Goal: Information Seeking & Learning: Learn about a topic

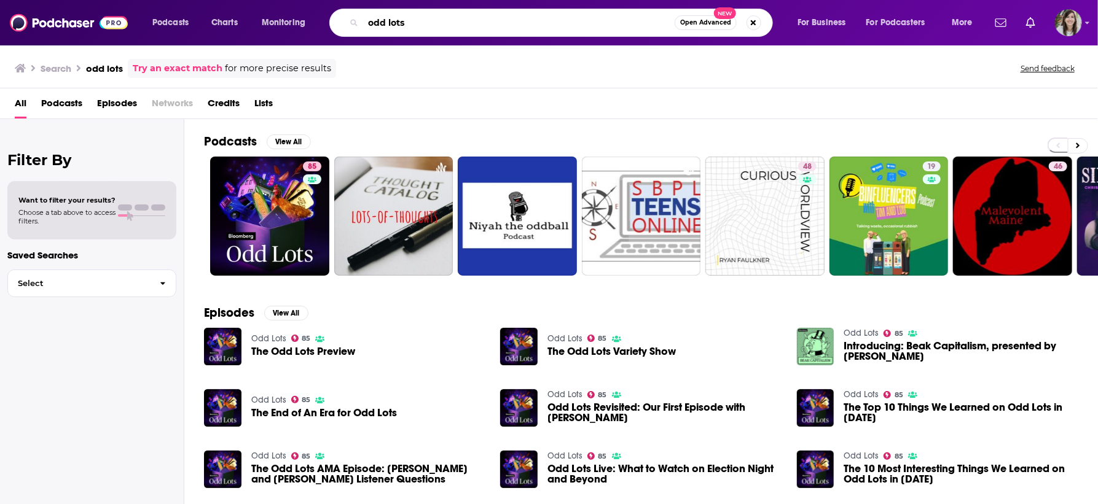
click at [564, 26] on input "odd lots" at bounding box center [518, 23] width 311 height 20
type input "reality life with [PERSON_NAME]"
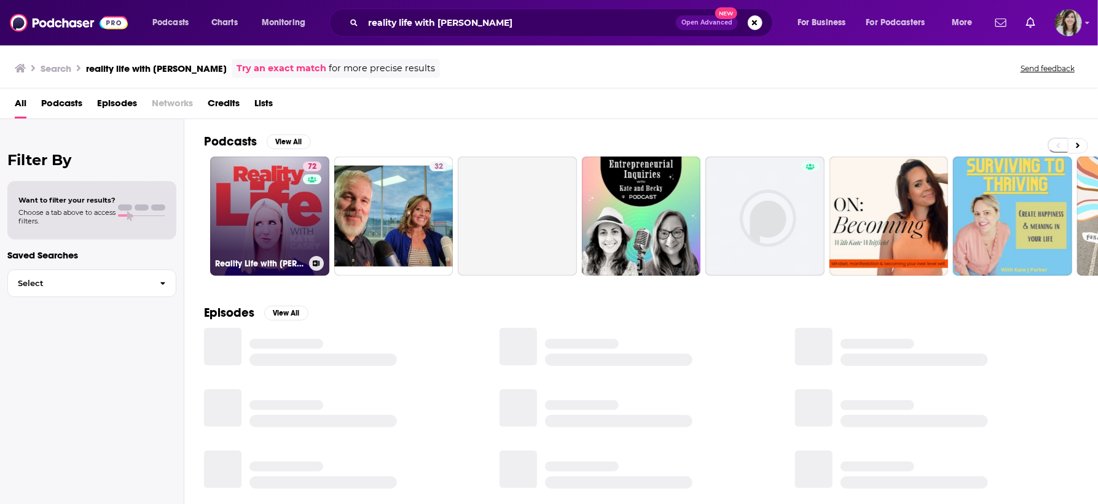
click at [269, 214] on link "72 Reality Life with [PERSON_NAME]" at bounding box center [269, 216] width 119 height 119
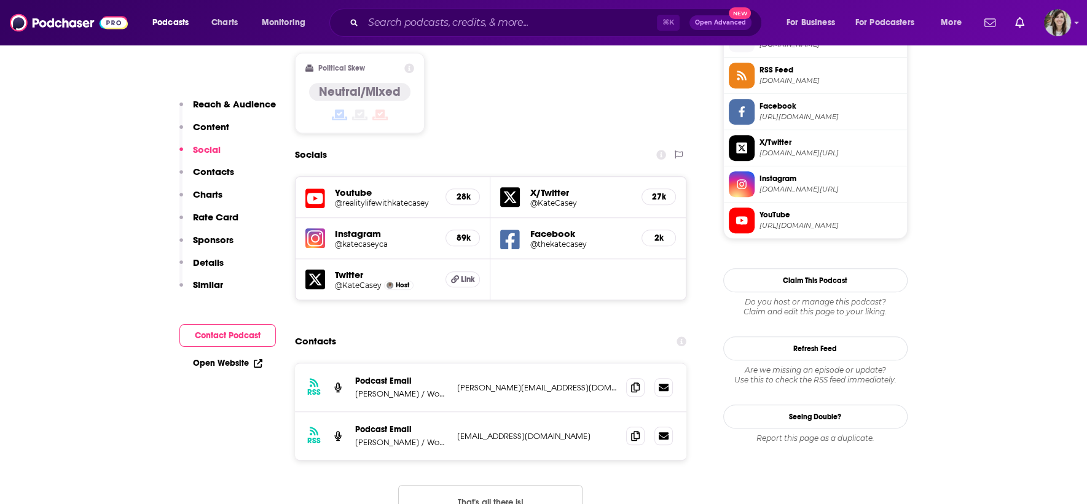
scroll to position [1024, 0]
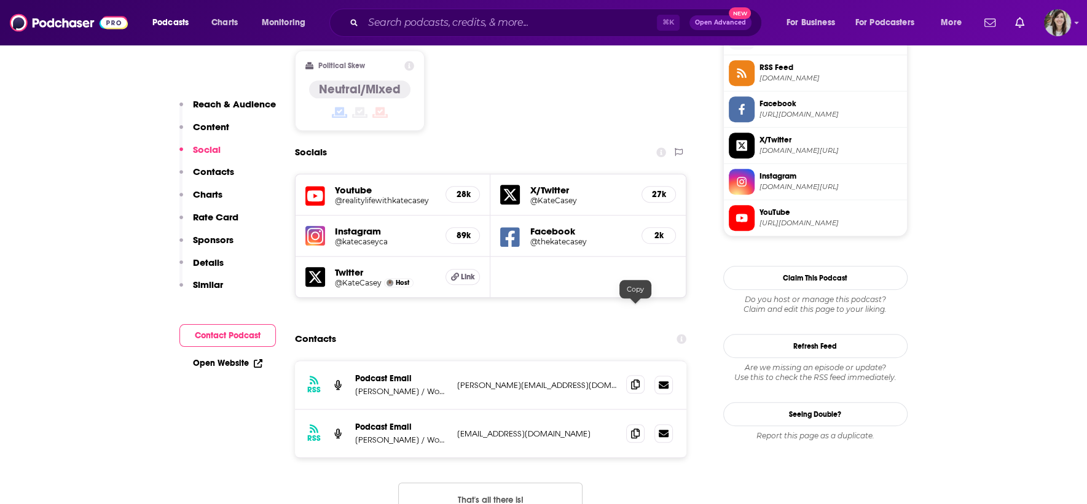
click at [637, 380] on icon at bounding box center [635, 385] width 9 height 10
